Goal: Find specific page/section: Find specific page/section

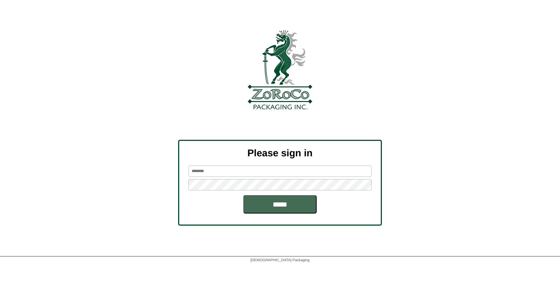
type input "*******"
click at [276, 199] on input "*****" at bounding box center [279, 204] width 73 height 18
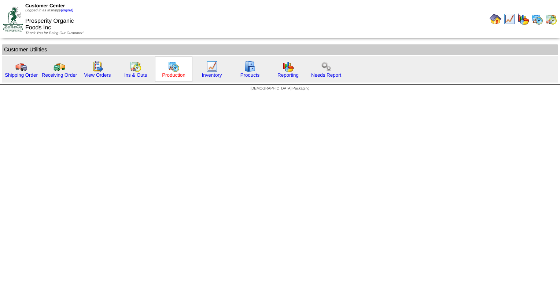
click at [174, 75] on link "Production" at bounding box center [173, 74] width 23 height 5
